Goal: Navigation & Orientation: Understand site structure

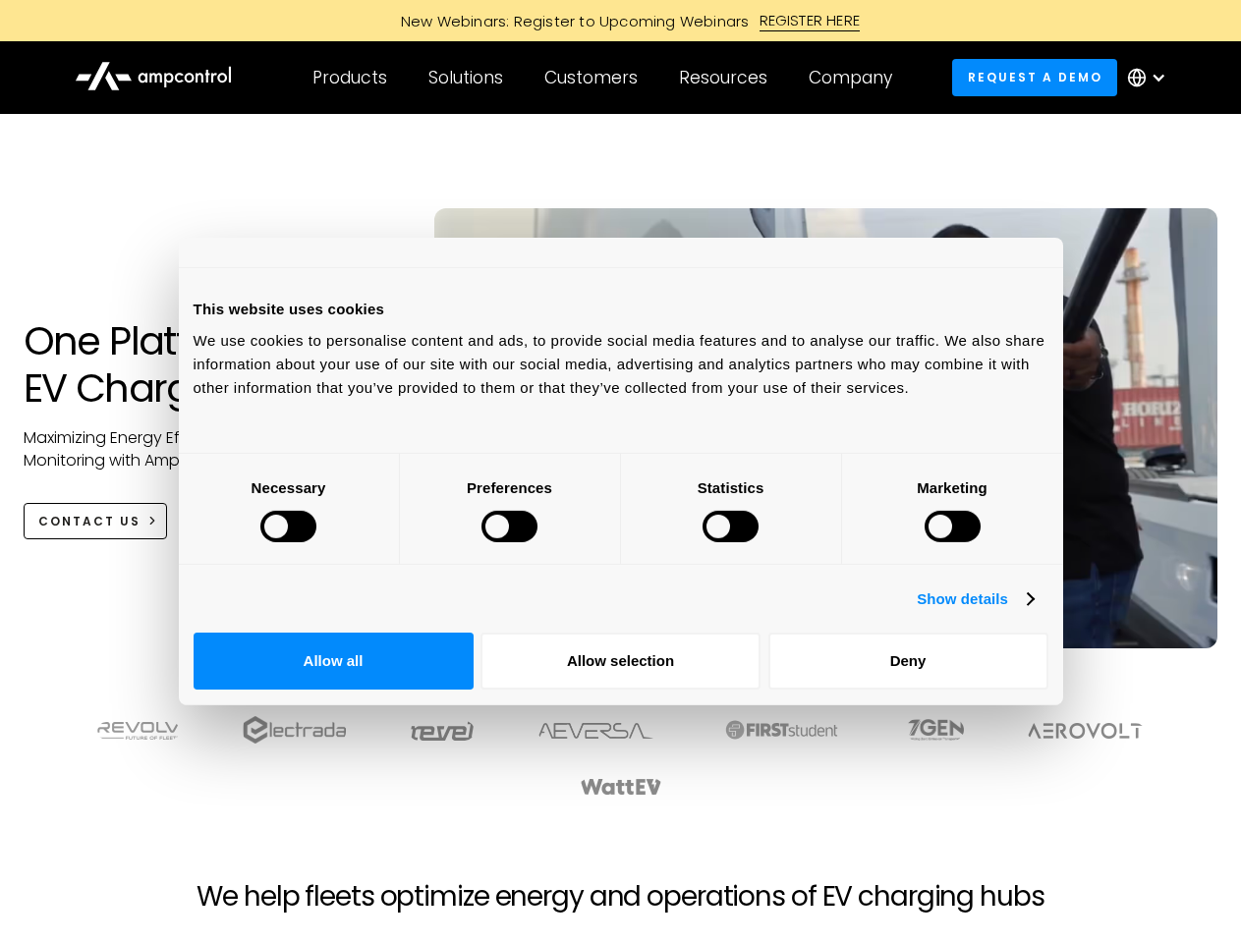
click at [316, 542] on div at bounding box center [288, 526] width 56 height 31
click at [1033, 611] on link "Show details" at bounding box center [975, 600] width 116 height 24
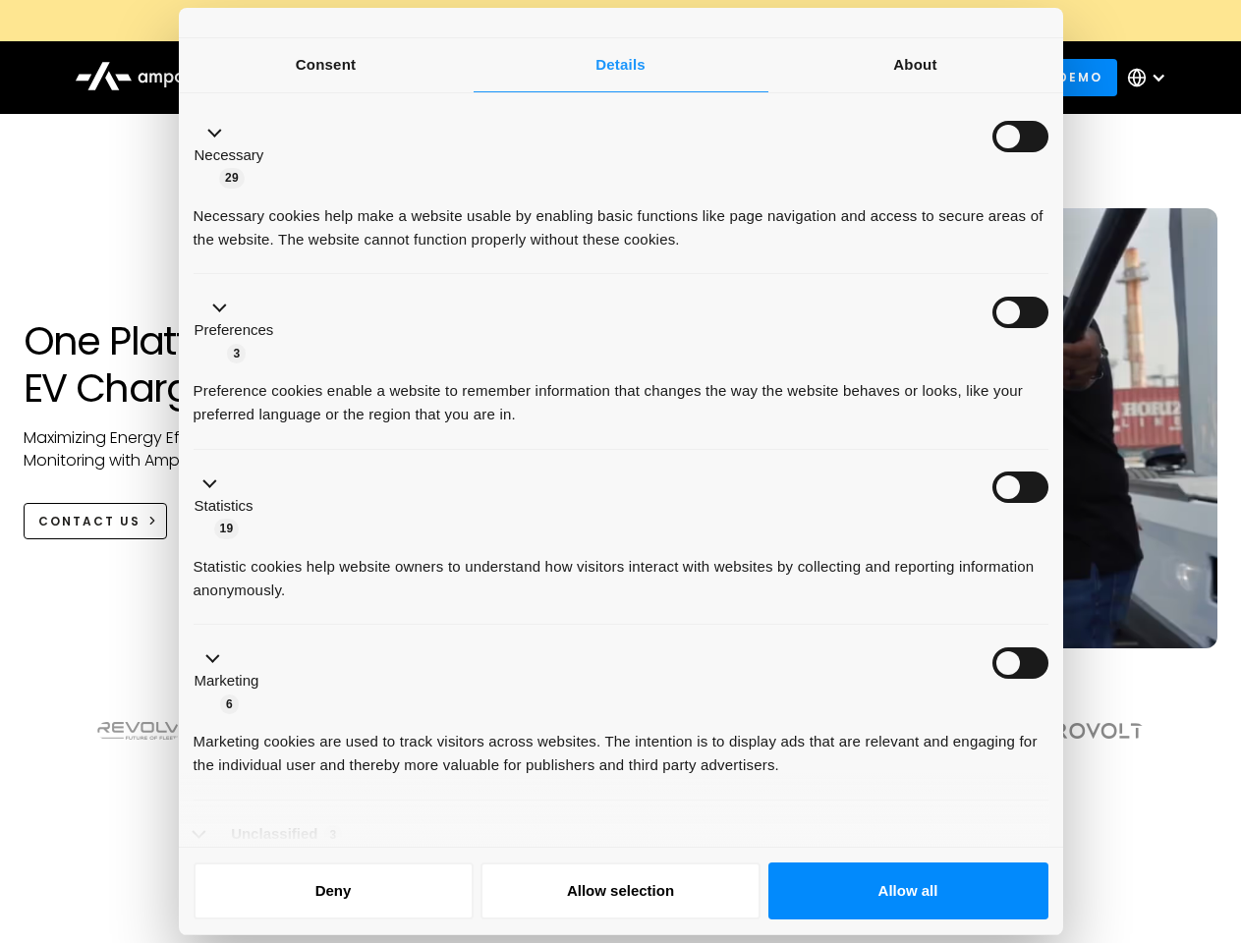
click at [1048, 275] on li "Necessary 29 Necessary cookies help make a website usable by enabling basic fun…" at bounding box center [621, 187] width 855 height 176
click at [1086, 751] on div at bounding box center [621, 756] width 1092 height 83
click at [1086, 815] on div at bounding box center [620, 776] width 1131 height 122
click at [604, 78] on div "Customers" at bounding box center [590, 78] width 93 height 22
click at [349, 78] on div "Products" at bounding box center [349, 78] width 75 height 22
